Goal: Task Accomplishment & Management: Complete application form

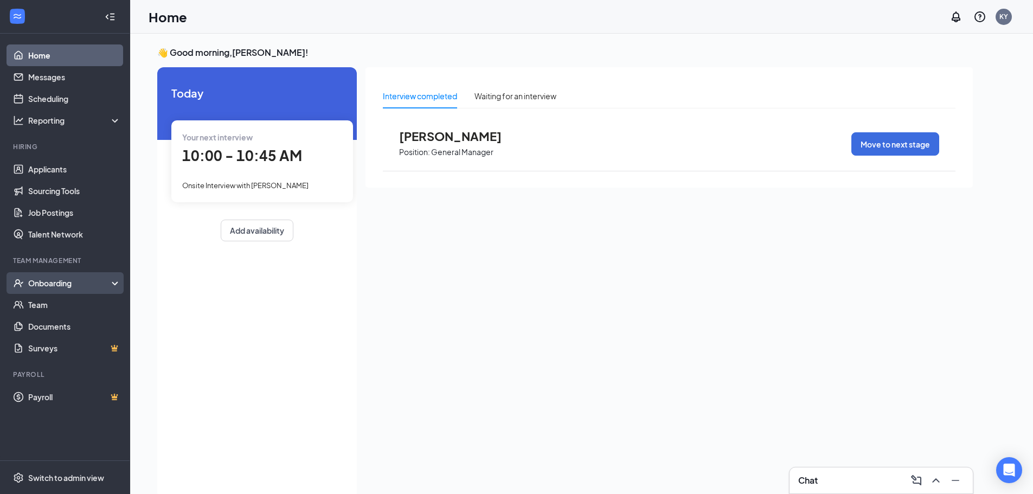
drag, startPoint x: 59, startPoint y: 280, endPoint x: 52, endPoint y: 277, distance: 7.8
click at [58, 280] on div "Onboarding" at bounding box center [70, 283] width 84 height 11
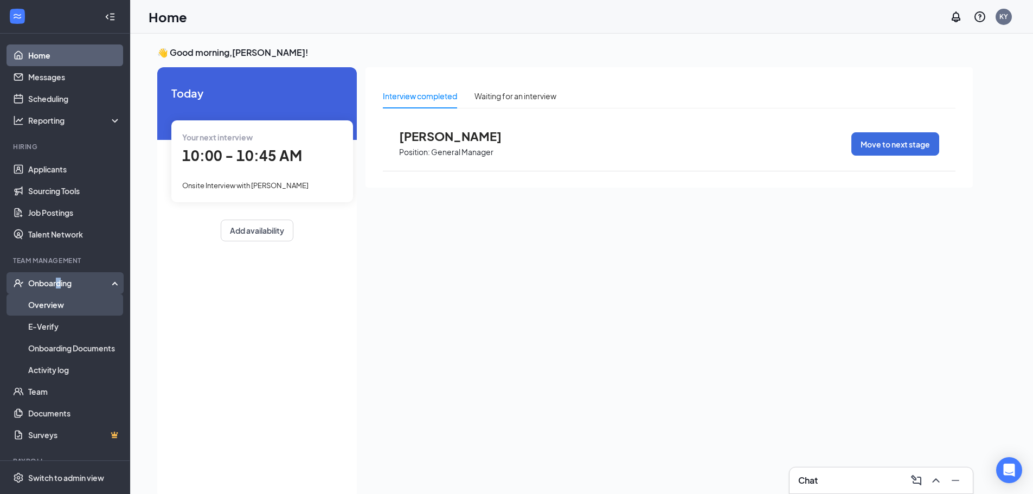
click at [45, 305] on link "Overview" at bounding box center [74, 305] width 93 height 22
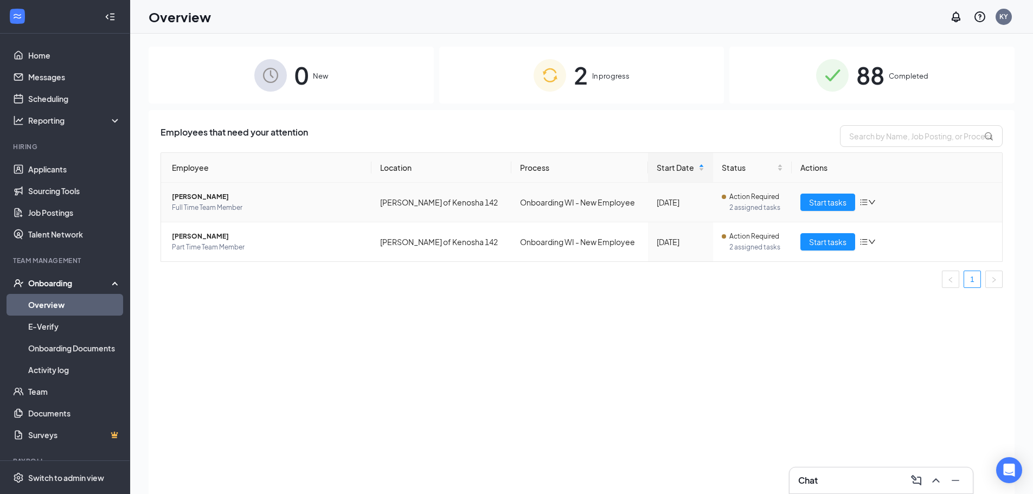
click at [210, 195] on span "[PERSON_NAME]" at bounding box center [267, 196] width 191 height 11
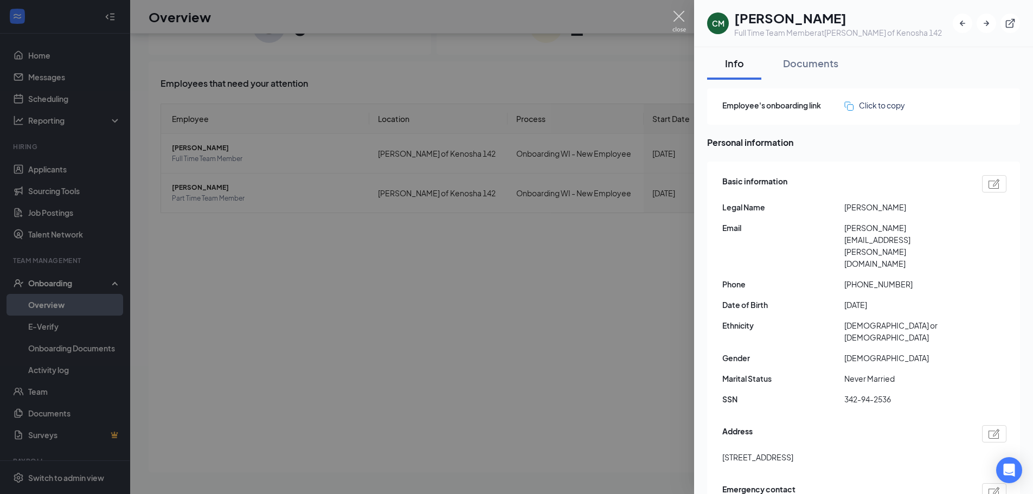
click at [678, 12] on img at bounding box center [679, 21] width 14 height 21
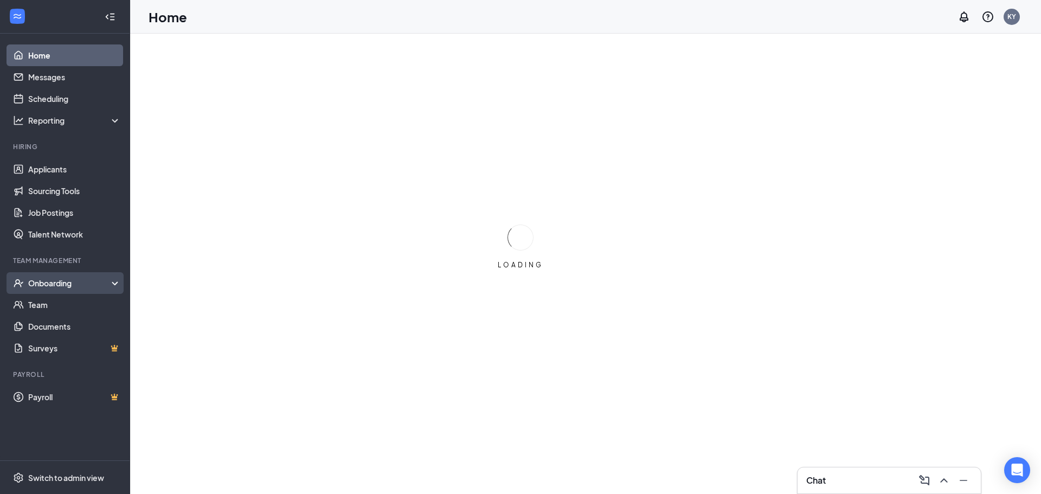
click at [54, 285] on div "Onboarding" at bounding box center [70, 283] width 84 height 11
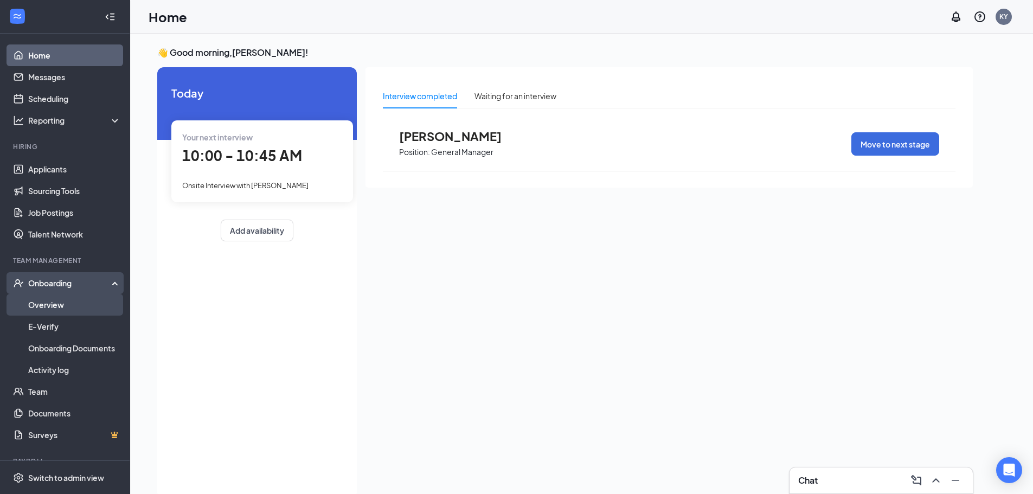
click at [54, 304] on link "Overview" at bounding box center [74, 305] width 93 height 22
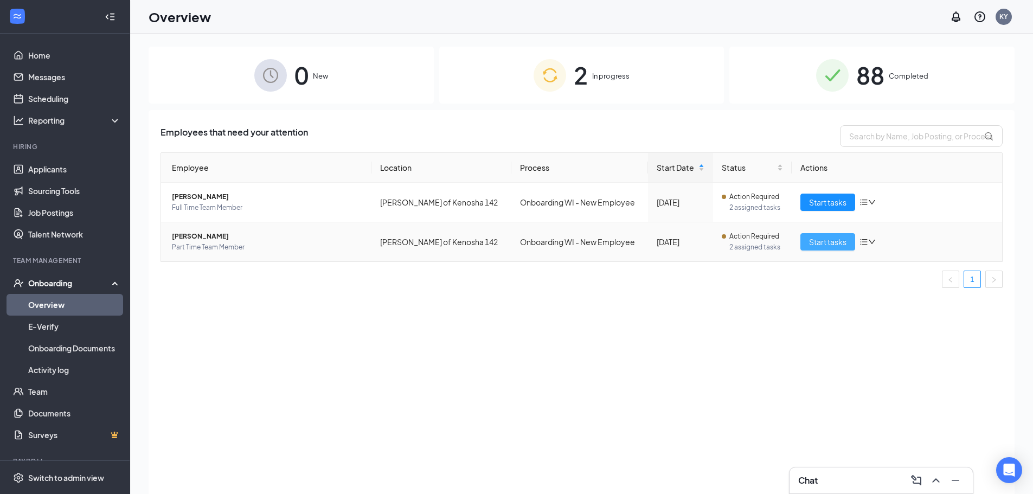
click at [831, 242] on span "Start tasks" at bounding box center [827, 242] width 37 height 12
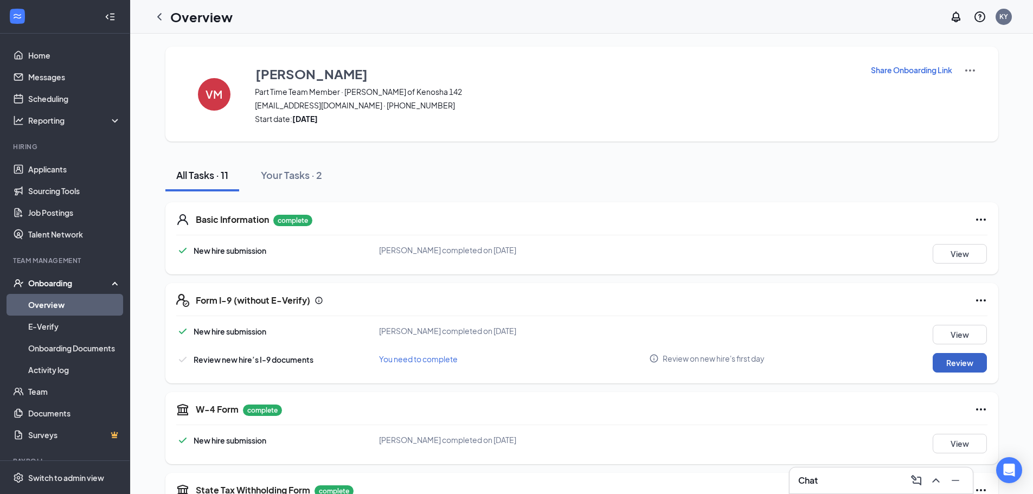
click at [944, 363] on button "Review" at bounding box center [960, 363] width 54 height 20
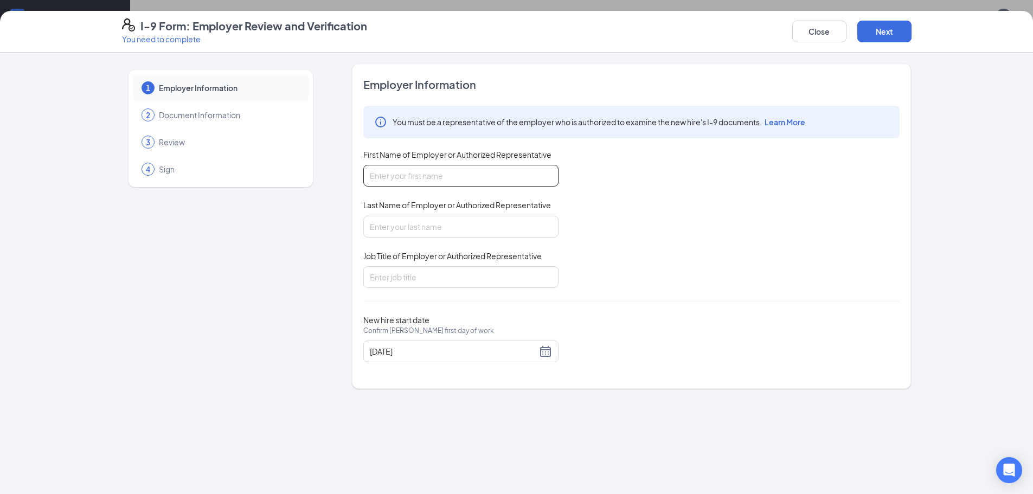
click at [462, 174] on input "First Name of Employer or Authorized Representative" at bounding box center [460, 176] width 195 height 22
type input "[PERSON_NAME]"
click at [404, 227] on input "Last Name of Employer or Authorized Representative" at bounding box center [460, 227] width 195 height 22
type input "[PERSON_NAME]"
click at [425, 273] on input "Job Title of Employer or Authorized Representative" at bounding box center [460, 277] width 195 height 22
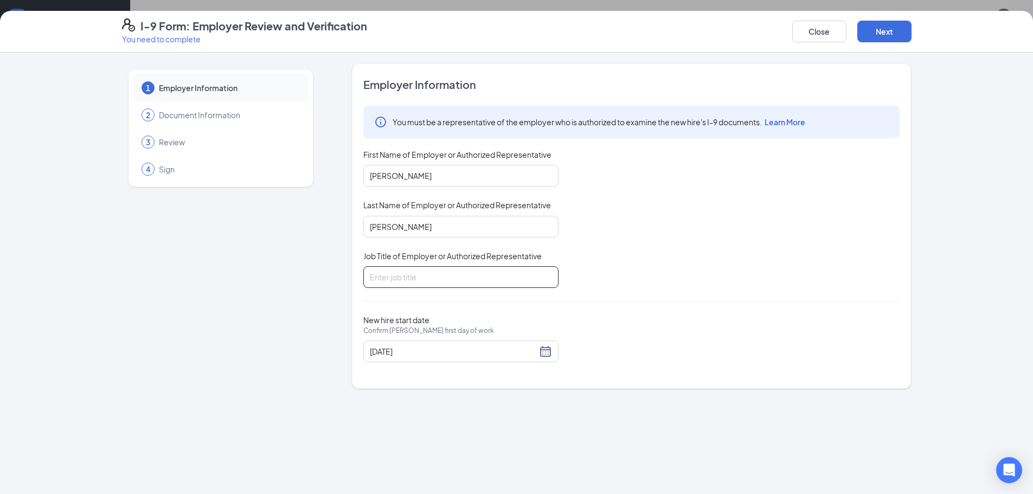
type input "2nd Assistant"
click at [897, 32] on button "Next" at bounding box center [884, 32] width 54 height 22
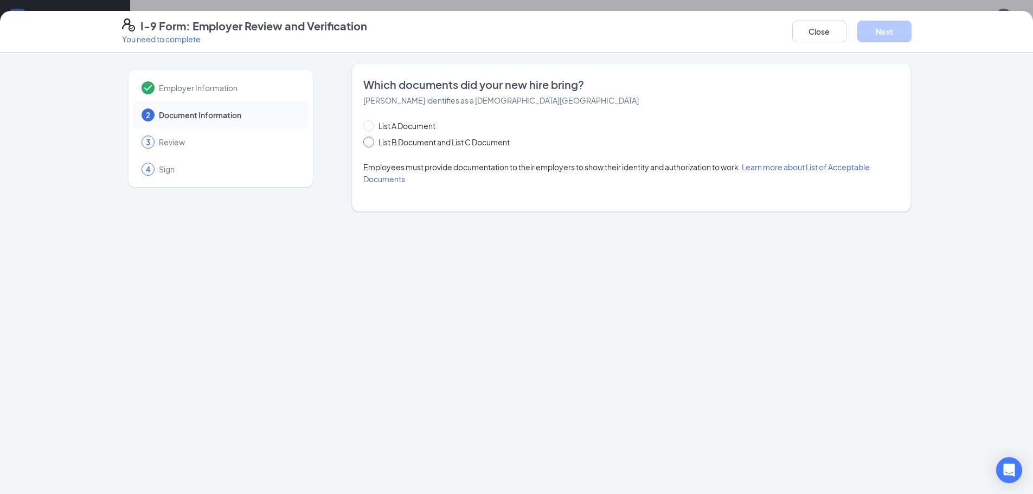
click at [372, 142] on span at bounding box center [368, 142] width 11 height 11
click at [371, 142] on input "List B Document and List C Document" at bounding box center [367, 141] width 8 height 8
radio input "true"
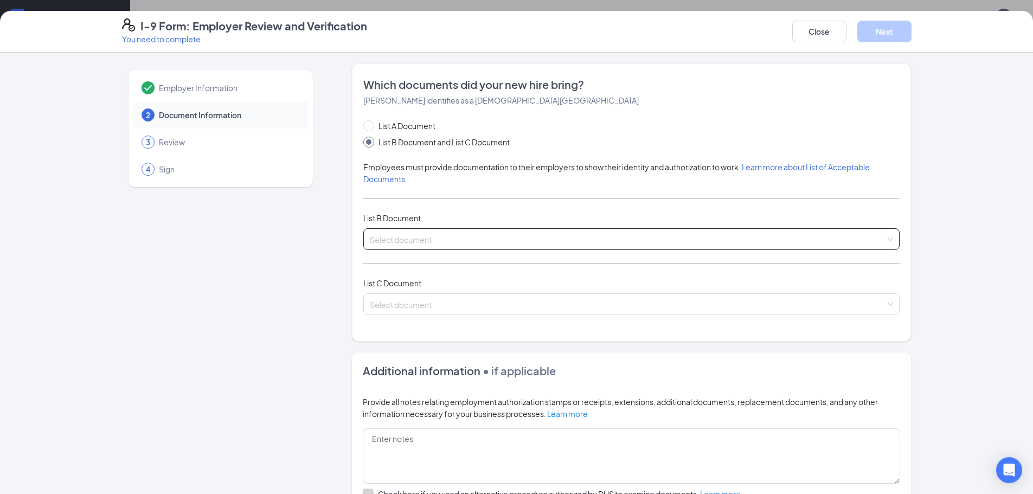
click at [888, 240] on div "Select document" at bounding box center [631, 239] width 536 height 22
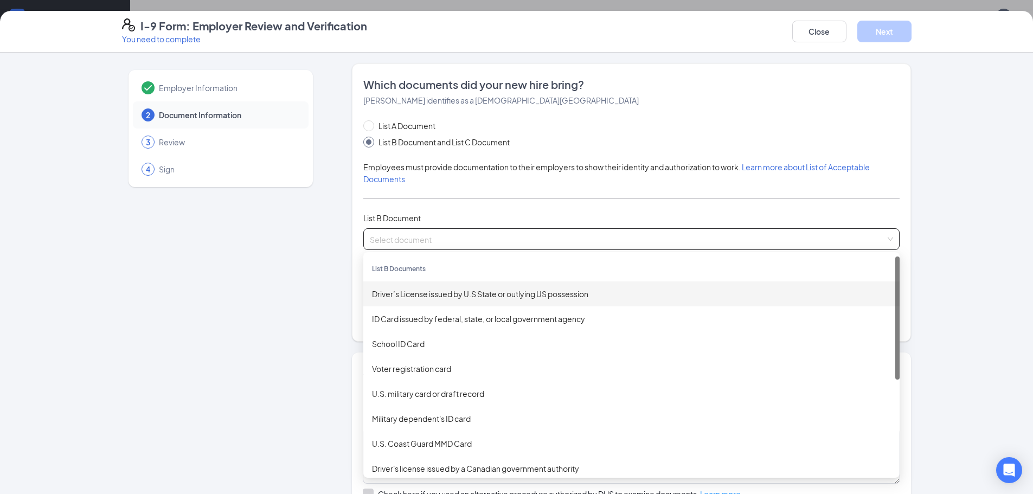
click at [464, 292] on div "Driver’s License issued by U.S State or outlying US possession" at bounding box center [631, 294] width 519 height 12
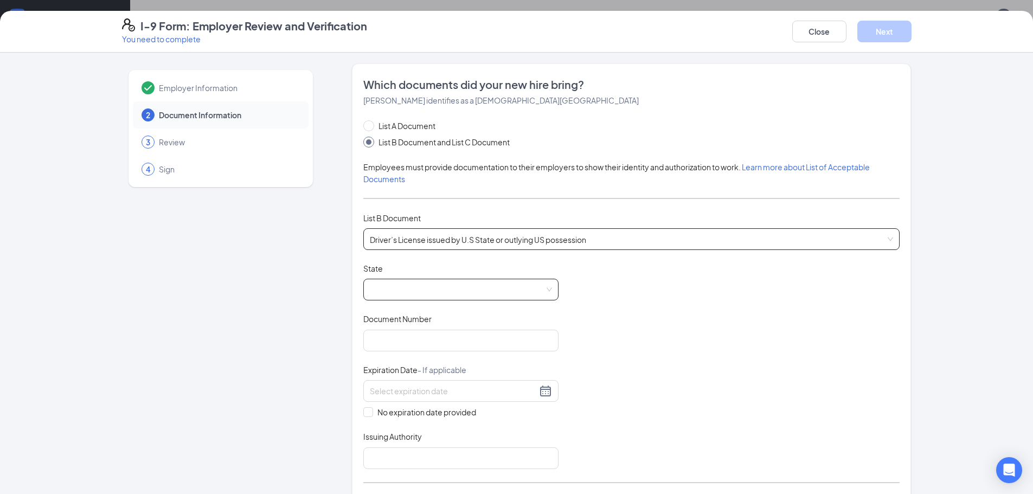
click at [544, 289] on span at bounding box center [461, 289] width 182 height 21
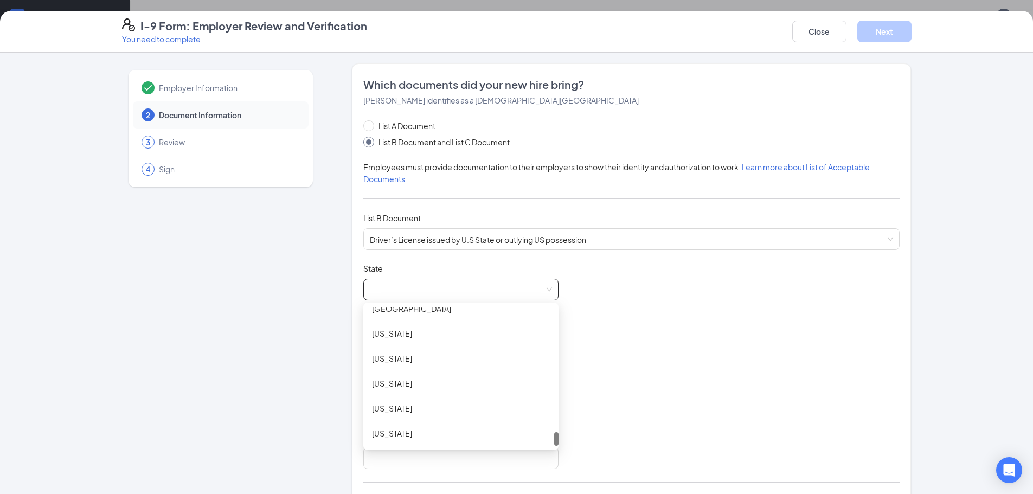
drag, startPoint x: 554, startPoint y: 319, endPoint x: 528, endPoint y: 501, distance: 184.0
click at [528, 493] on html "Home Messages Scheduling Reporting Hiring Applicants Sourcing Tools Job Posting…" at bounding box center [516, 247] width 1033 height 494
click at [388, 409] on div "[US_STATE]" at bounding box center [461, 408] width 178 height 12
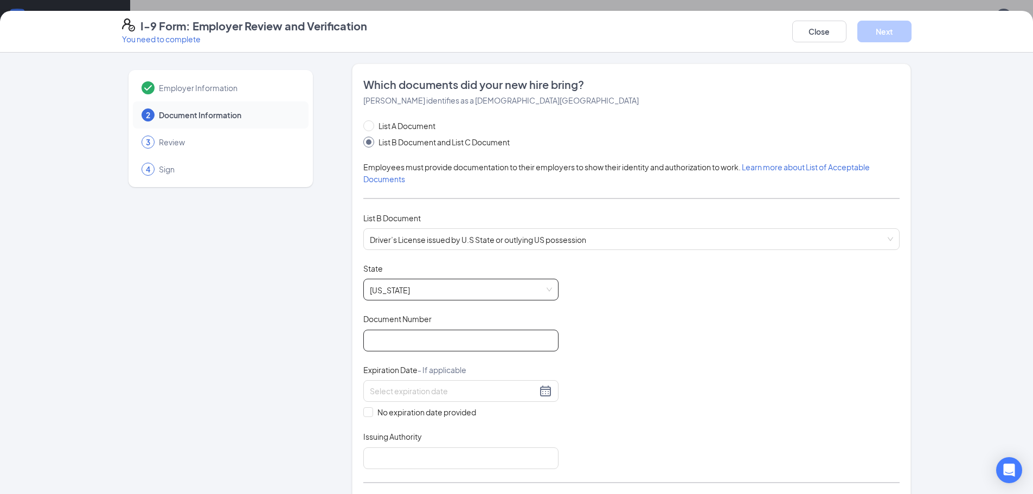
click at [386, 338] on input "Document Number" at bounding box center [460, 341] width 195 height 22
type input "M623-8600-9746-06"
click at [401, 388] on input at bounding box center [453, 391] width 167 height 12
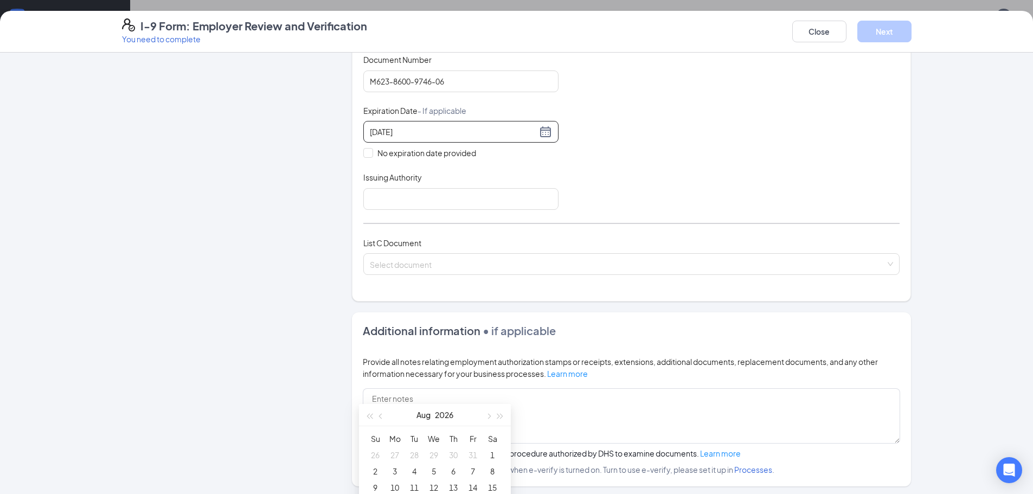
scroll to position [271, 0]
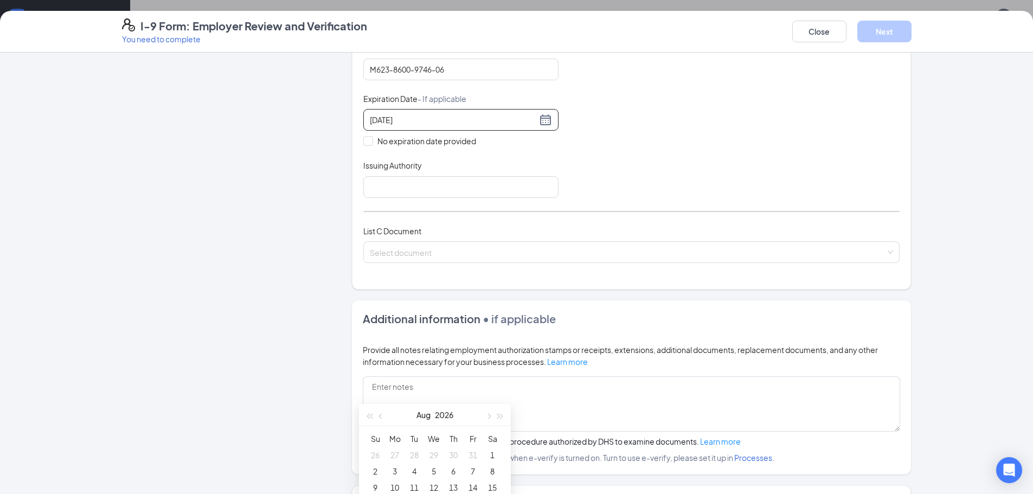
type input "[DATE]"
click at [628, 146] on div "Document Title Driver’s License issued by U.S State or outlying US possession S…" at bounding box center [631, 95] width 536 height 206
click at [401, 118] on input at bounding box center [453, 120] width 167 height 12
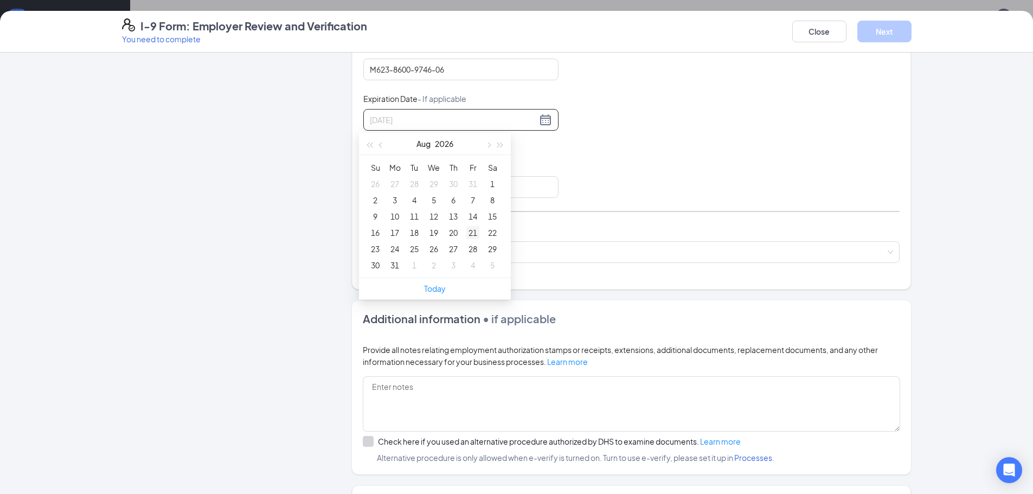
type input "[DATE]"
click at [473, 232] on div "21" at bounding box center [472, 232] width 13 height 13
click at [374, 184] on input "Issuing Authority" at bounding box center [460, 187] width 195 height 22
type input "[US_STATE]"
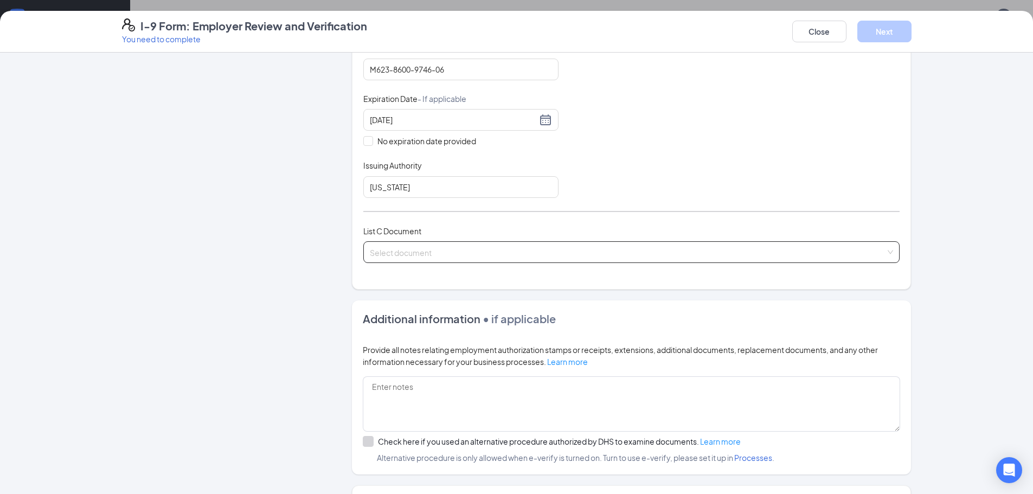
click at [389, 252] on input "search" at bounding box center [628, 250] width 516 height 16
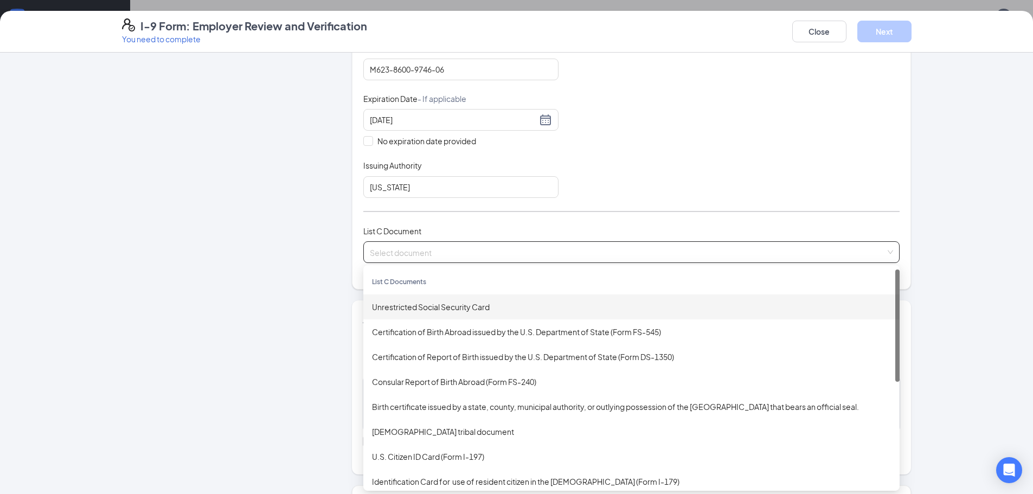
click at [427, 307] on div "Unrestricted Social Security Card" at bounding box center [631, 307] width 519 height 12
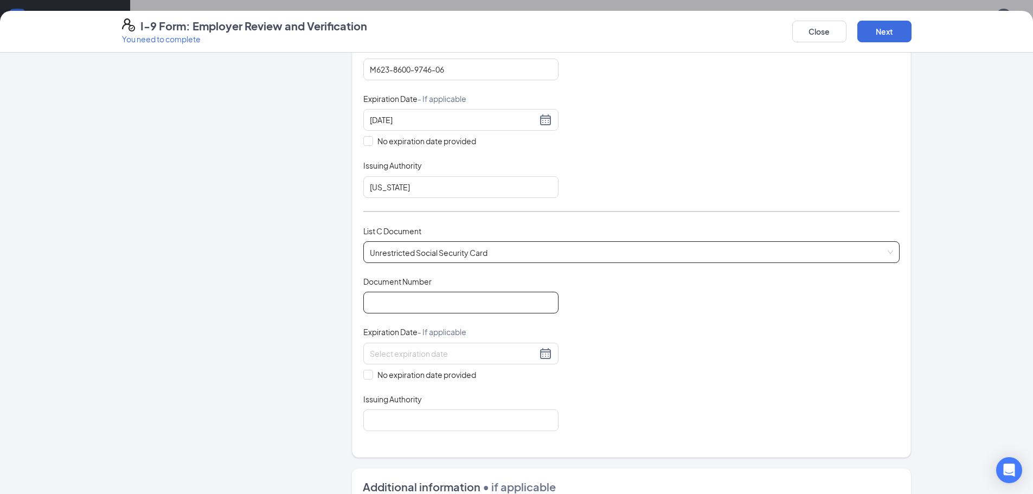
click at [396, 302] on input "Document Number" at bounding box center [460, 303] width 195 height 22
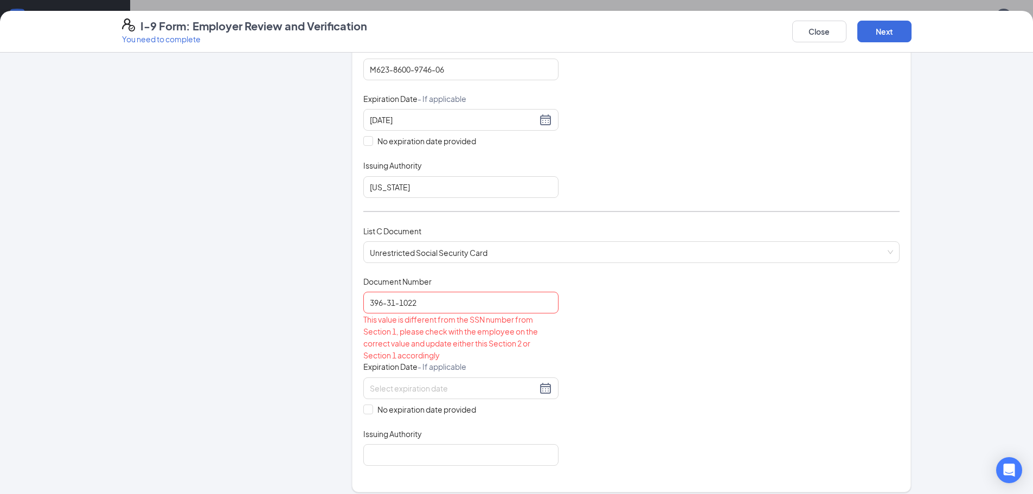
drag, startPoint x: 697, startPoint y: 349, endPoint x: 627, endPoint y: 343, distance: 70.2
click at [697, 349] on div "Document Title Unrestricted Social Security Card Document Number 396-31-1022 Th…" at bounding box center [631, 371] width 536 height 190
click at [382, 302] on input "396-31-1022" at bounding box center [460, 303] width 195 height 22
click at [390, 305] on input "39631-1022" at bounding box center [460, 303] width 195 height 22
click at [389, 304] on input "39631-1022" at bounding box center [460, 303] width 195 height 22
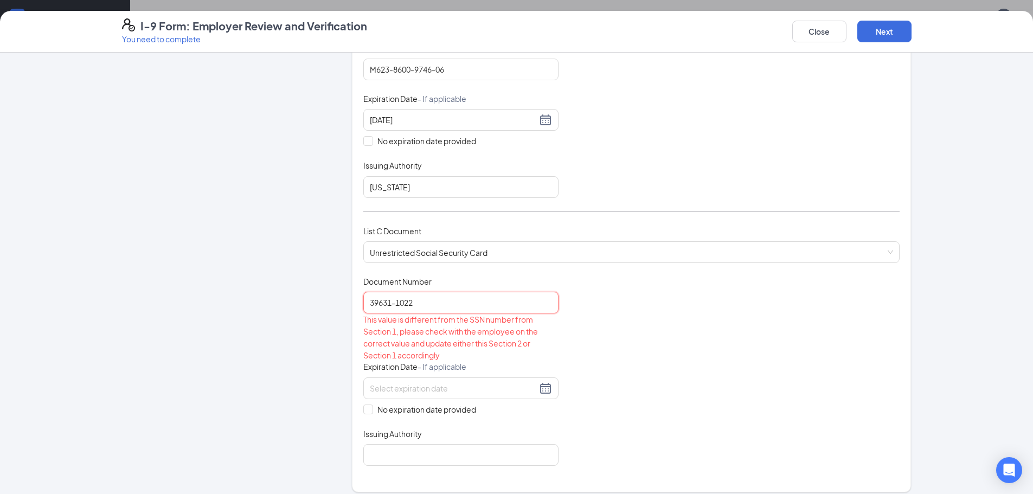
click at [394, 305] on input "39631-1022" at bounding box center [460, 303] width 195 height 22
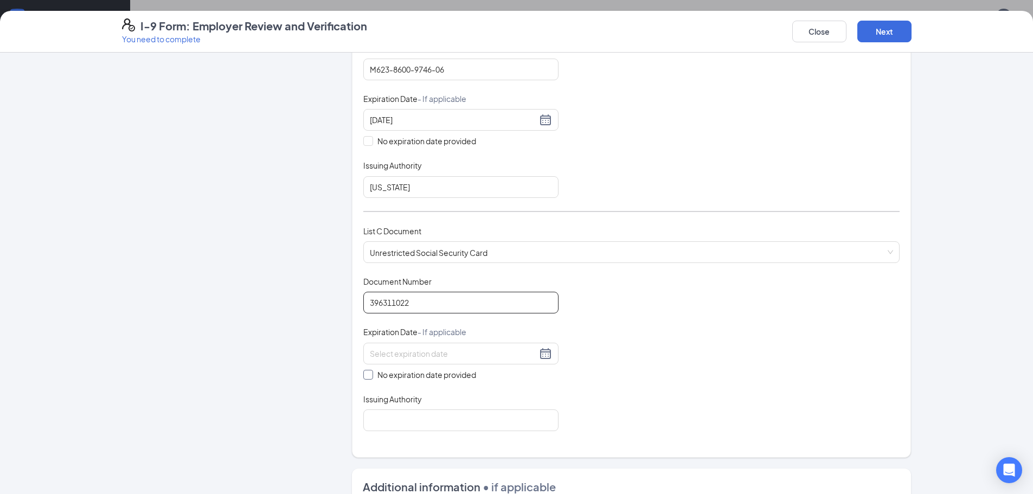
type input "396311022"
click at [367, 377] on span at bounding box center [368, 375] width 10 height 10
click at [367, 377] on input "No expiration date provided" at bounding box center [367, 374] width 8 height 8
checkbox input "true"
click at [397, 426] on input "Issuing Authority" at bounding box center [460, 423] width 195 height 22
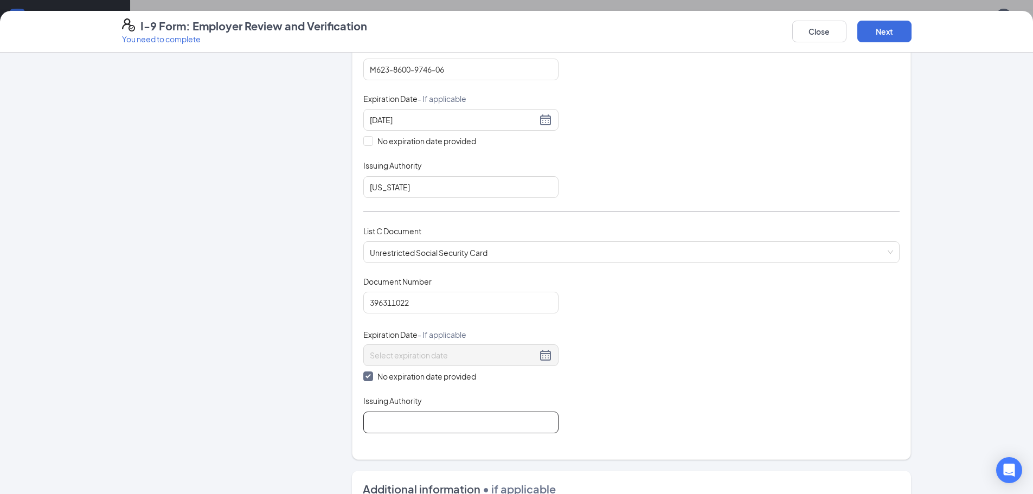
type input "[GEOGRAPHIC_DATA]"
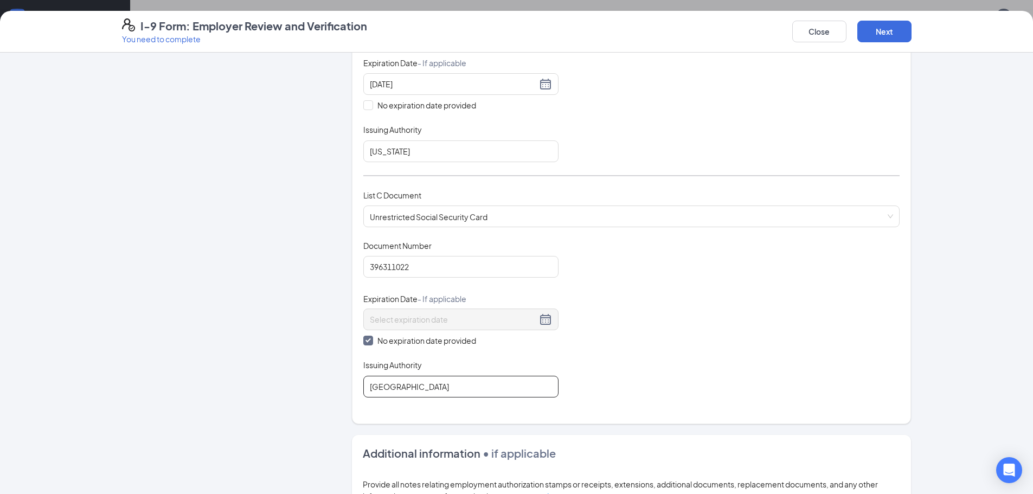
scroll to position [488, 0]
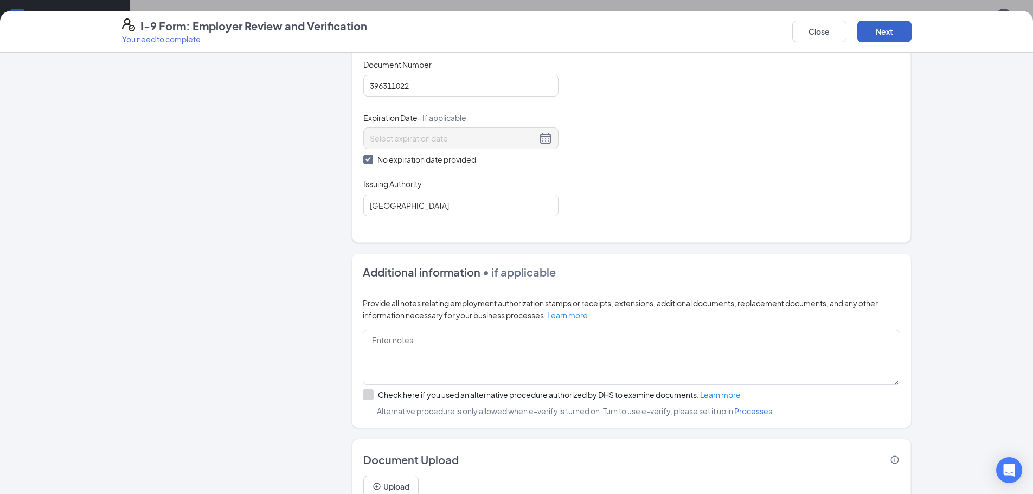
click at [883, 32] on button "Next" at bounding box center [884, 32] width 54 height 22
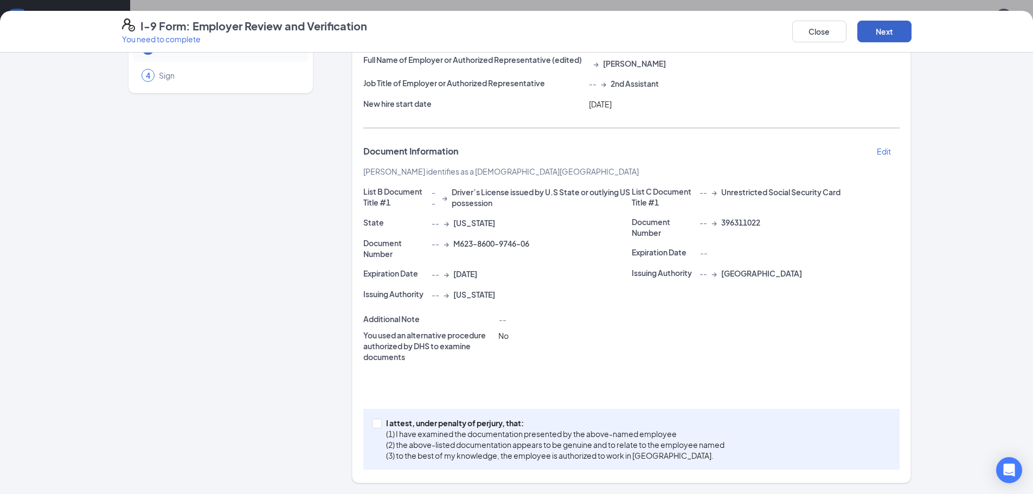
scroll to position [94, 0]
click at [373, 425] on input "I attest, under penalty of [PERSON_NAME], that: (1) I have examined the documen…" at bounding box center [376, 423] width 8 height 8
checkbox input "true"
click at [887, 31] on button "Next" at bounding box center [884, 32] width 54 height 22
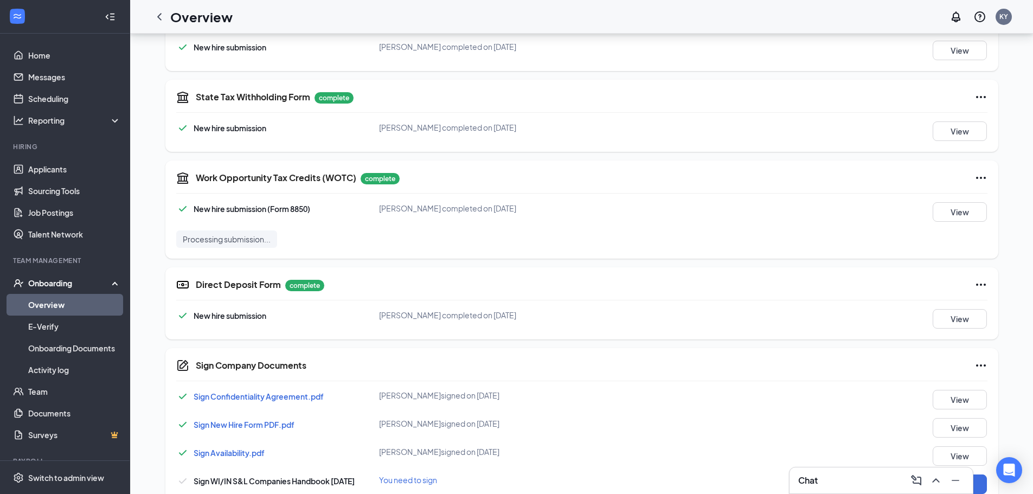
scroll to position [417, 0]
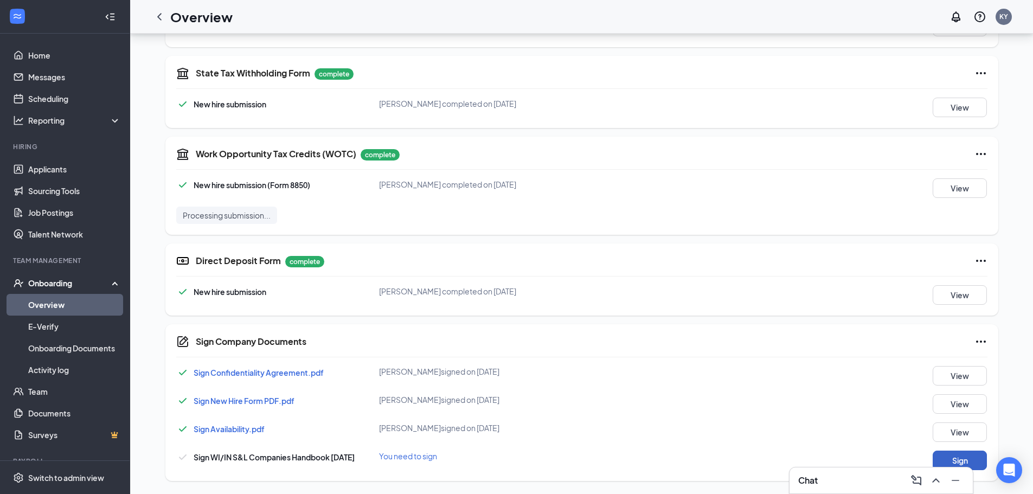
click at [977, 456] on button "Sign" at bounding box center [960, 461] width 54 height 20
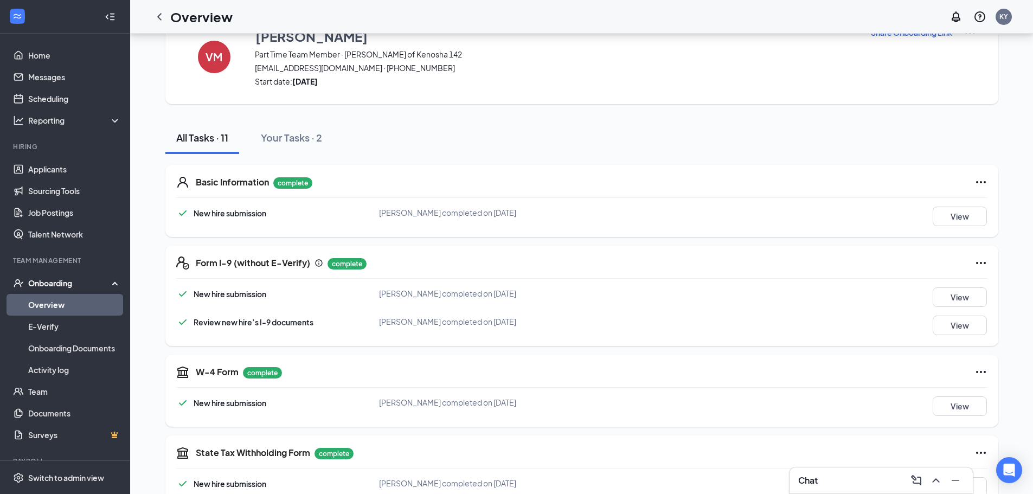
scroll to position [0, 0]
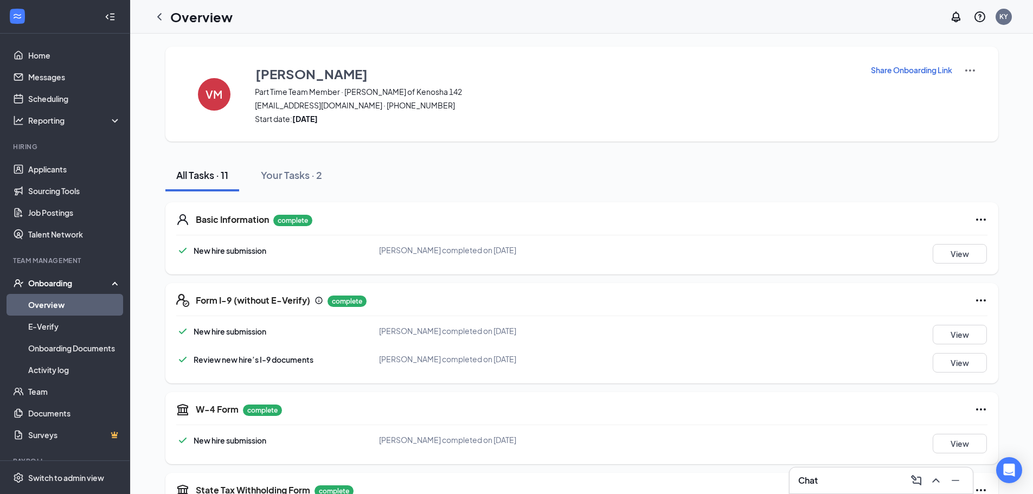
click at [159, 15] on icon "ChevronLeft" at bounding box center [159, 16] width 4 height 7
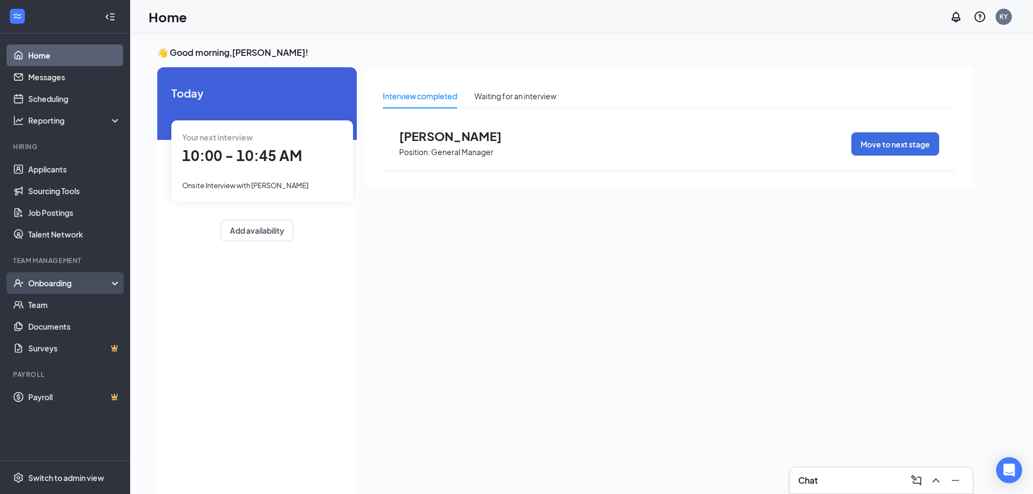
click at [61, 282] on div "Onboarding" at bounding box center [70, 283] width 84 height 11
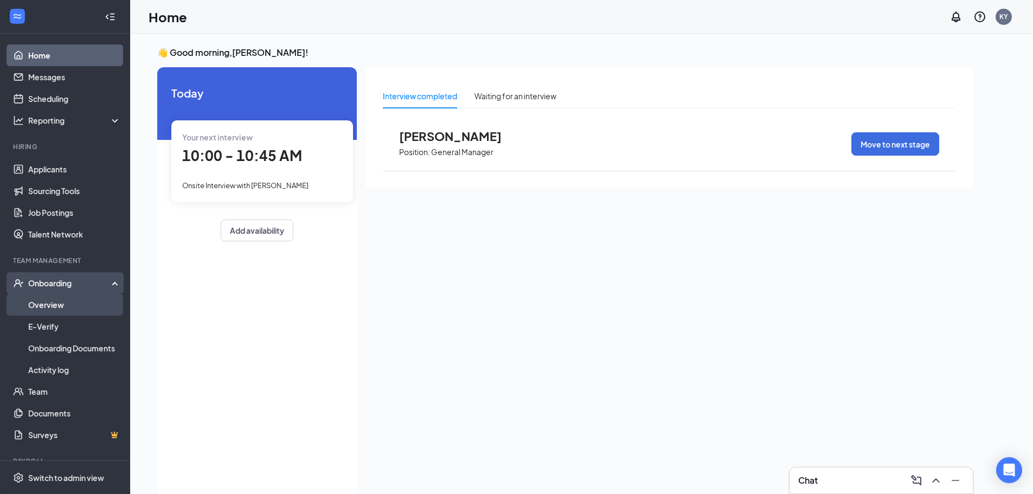
click at [53, 308] on link "Overview" at bounding box center [74, 305] width 93 height 22
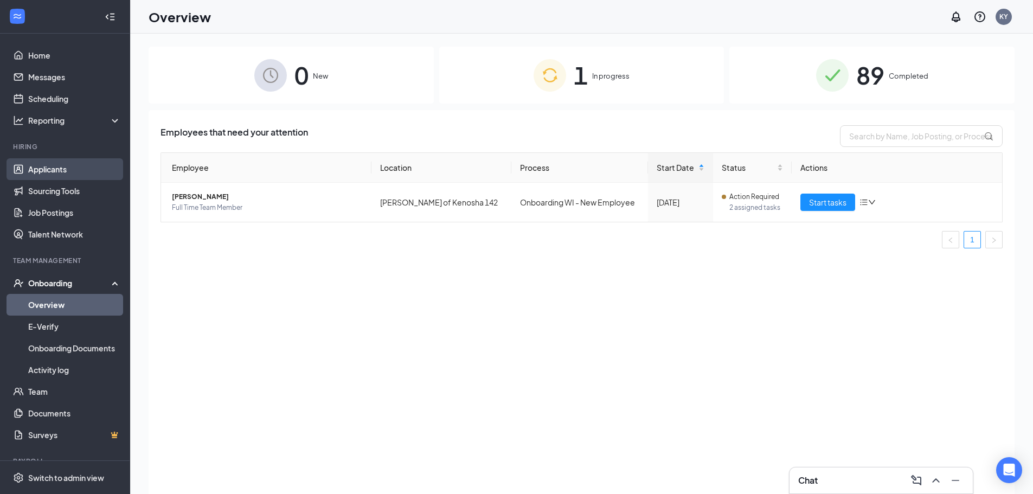
click at [56, 169] on link "Applicants" at bounding box center [74, 169] width 93 height 22
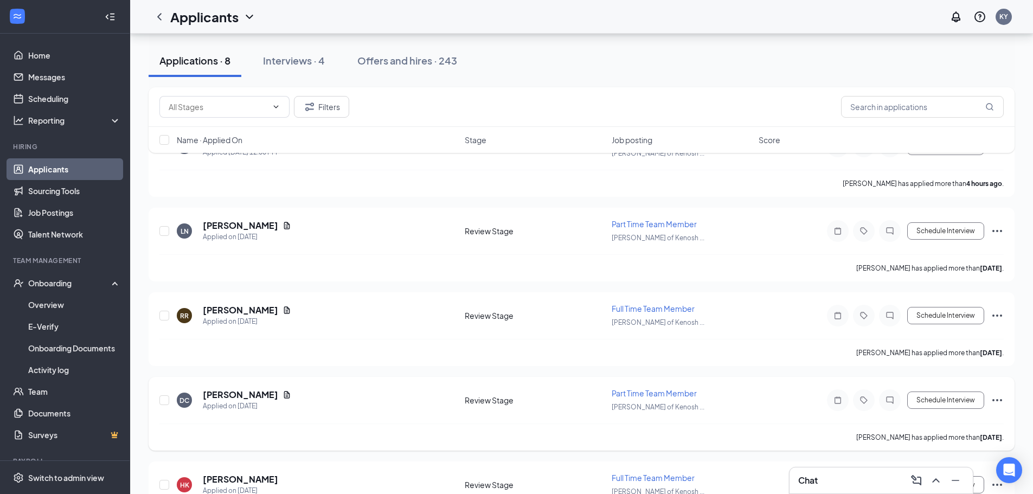
scroll to position [78, 0]
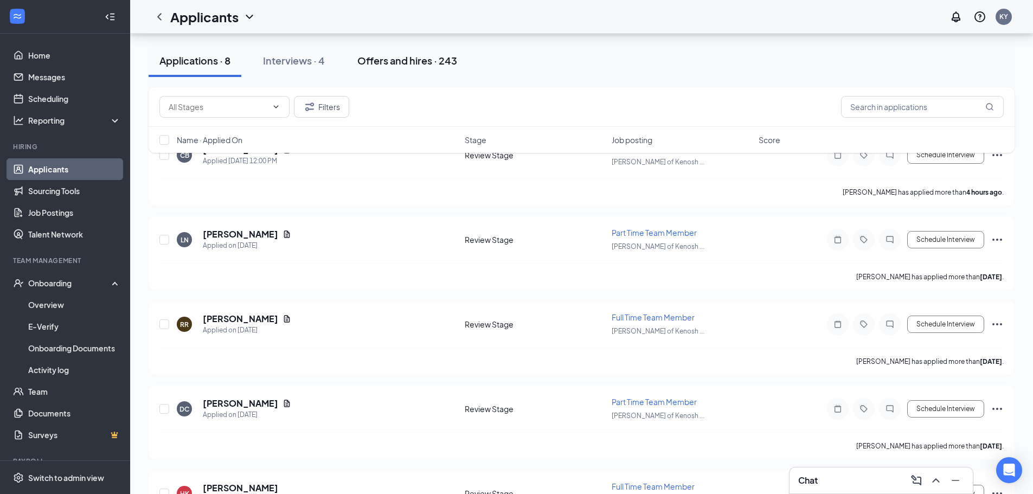
click at [402, 57] on div "Offers and hires · 243" at bounding box center [407, 61] width 100 height 14
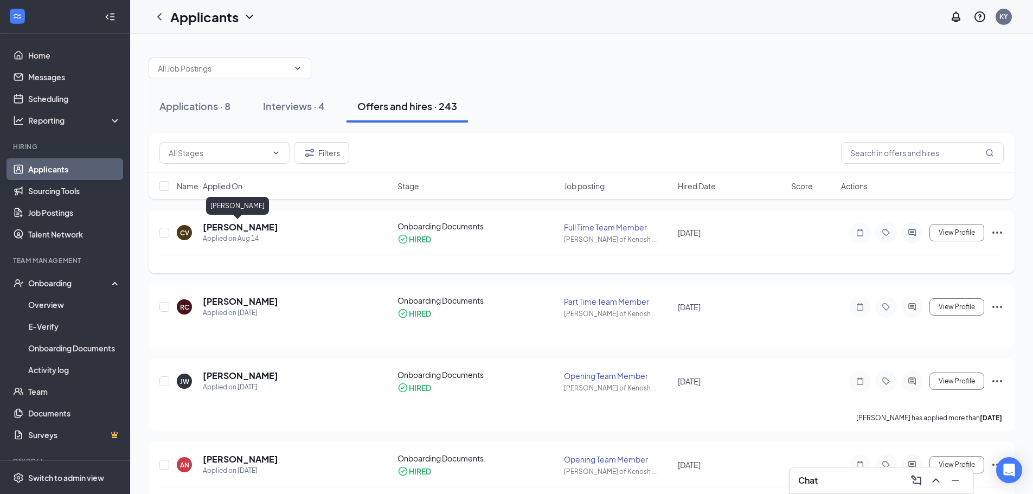
click at [241, 230] on h5 "carlos Vieyra" at bounding box center [240, 227] width 75 height 12
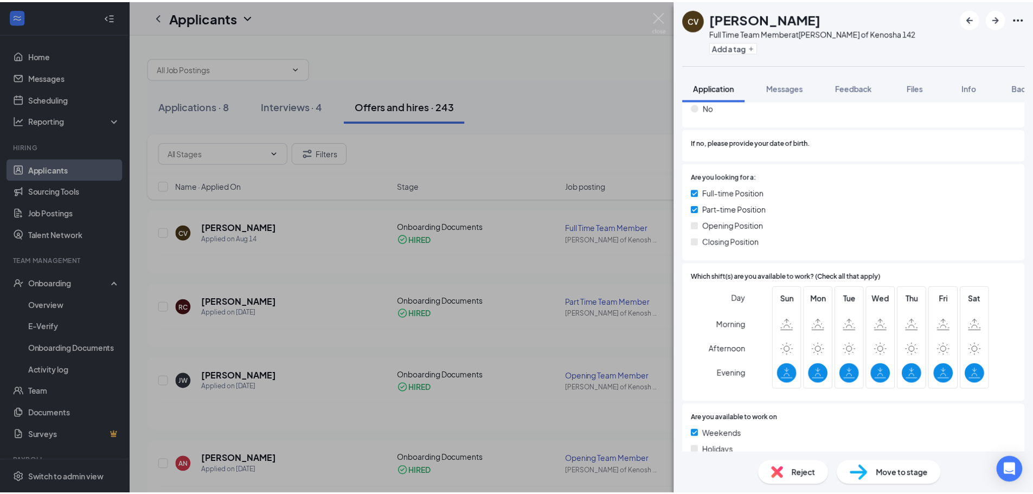
scroll to position [217, 0]
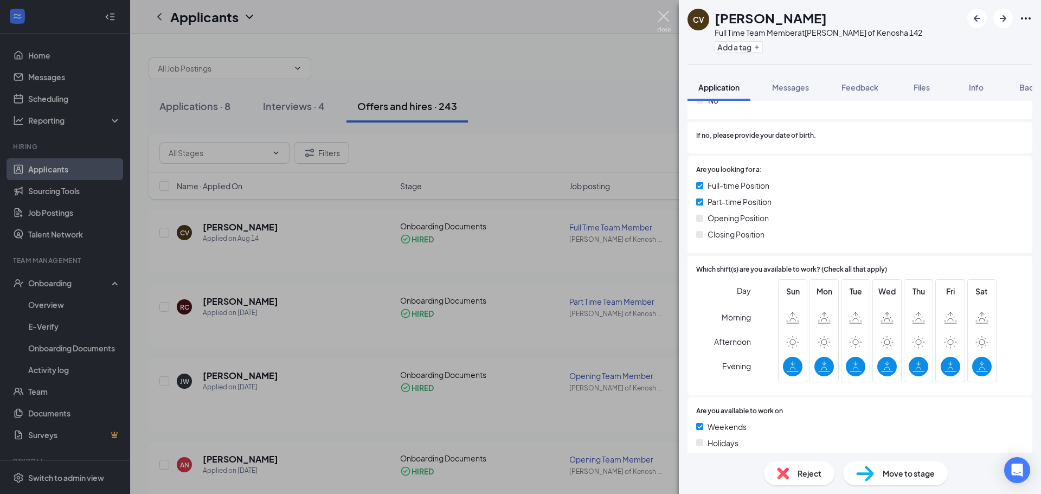
click at [664, 14] on img at bounding box center [664, 21] width 14 height 21
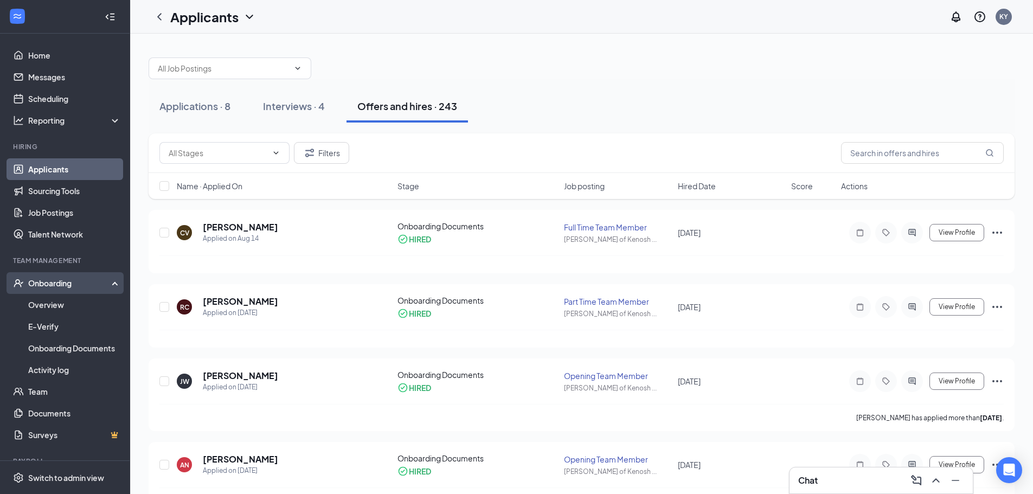
click at [53, 282] on div "Onboarding" at bounding box center [70, 283] width 84 height 11
click at [49, 282] on div "Onboarding" at bounding box center [70, 283] width 84 height 11
click at [42, 304] on link "Overview" at bounding box center [74, 305] width 93 height 22
